Goal: Find specific page/section: Find specific page/section

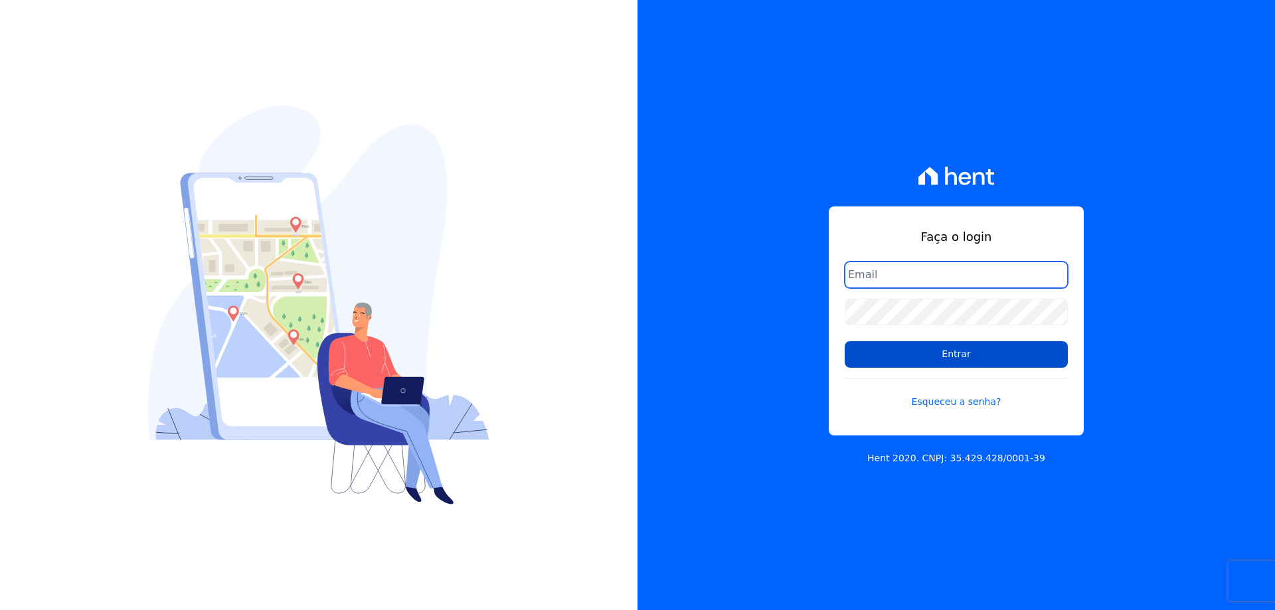
type input "[EMAIL_ADDRESS][DOMAIN_NAME]"
click at [940, 355] on input "Entrar" at bounding box center [956, 354] width 223 height 27
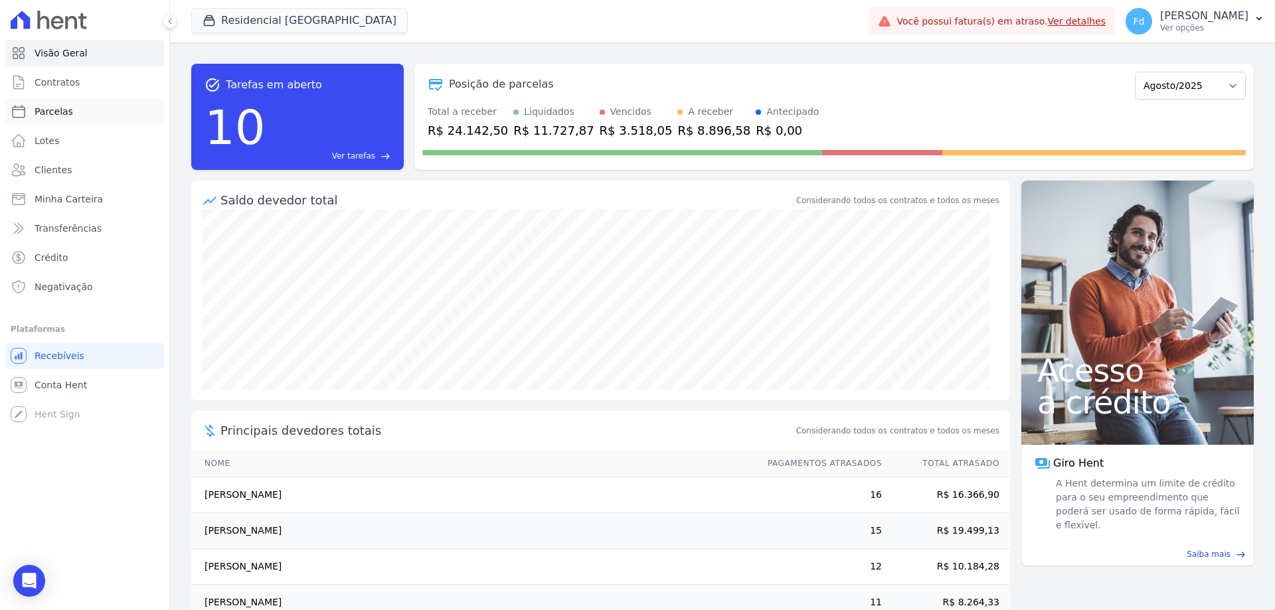
click at [71, 106] on link "Parcelas" at bounding box center [84, 111] width 159 height 27
select select
